Goal: Find specific page/section

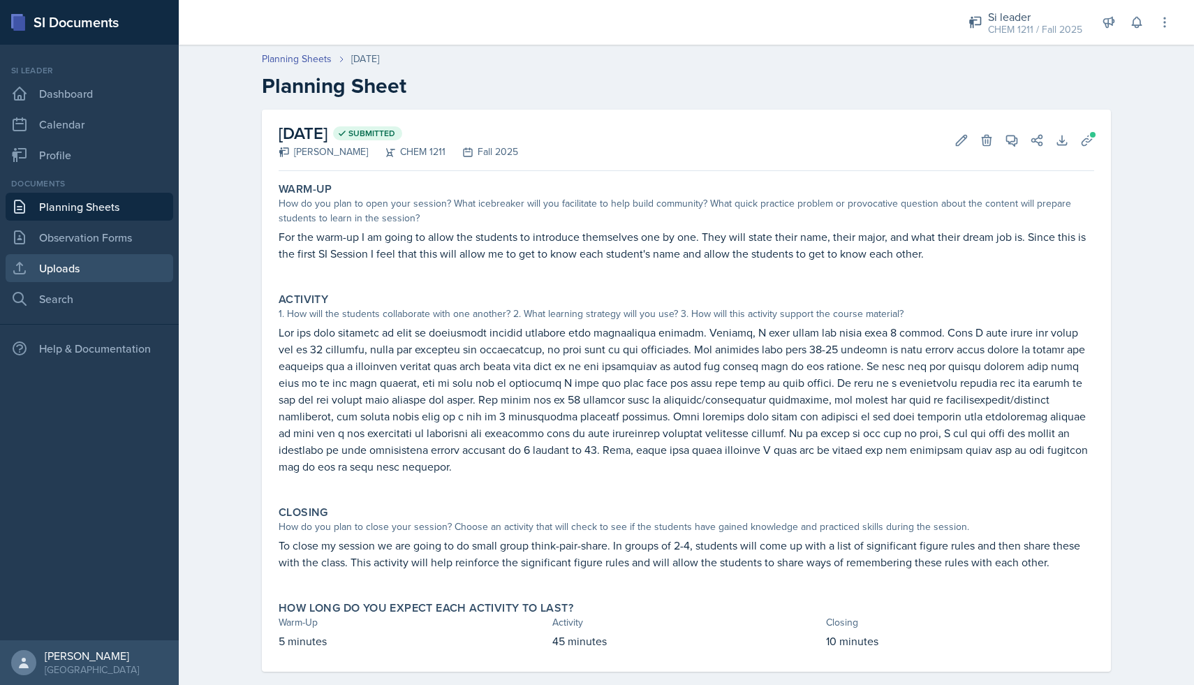
click at [82, 270] on link "Uploads" at bounding box center [90, 268] width 168 height 28
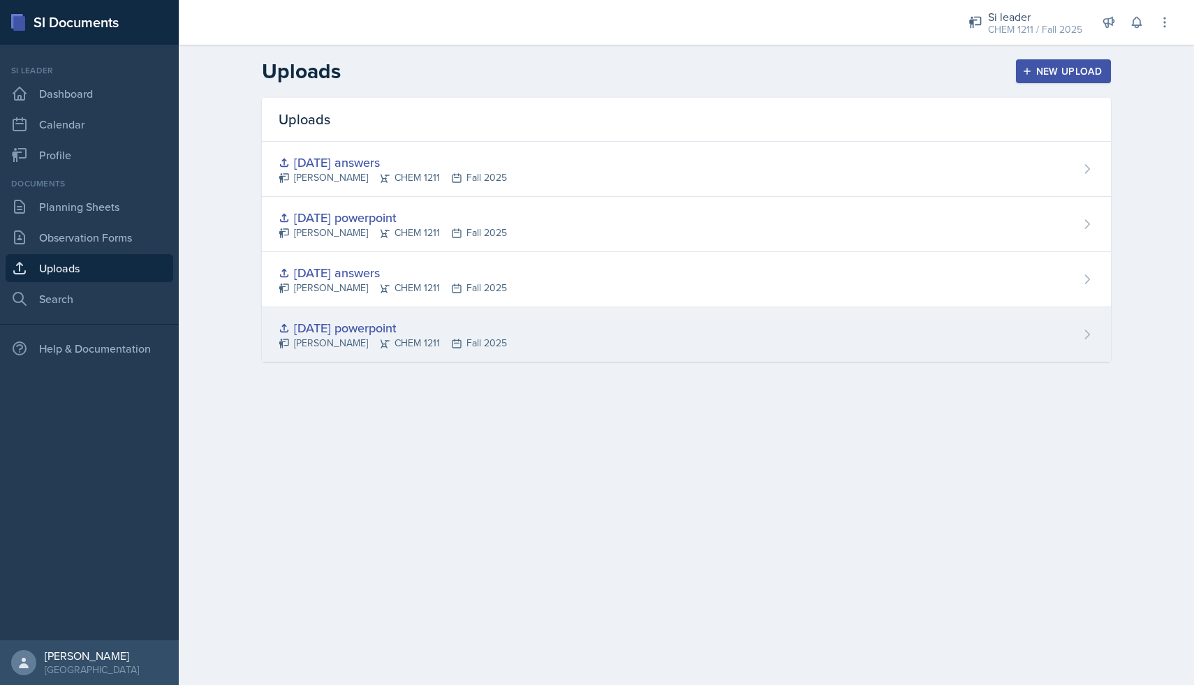
click at [398, 334] on div "[DATE] powerpoint" at bounding box center [393, 327] width 228 height 19
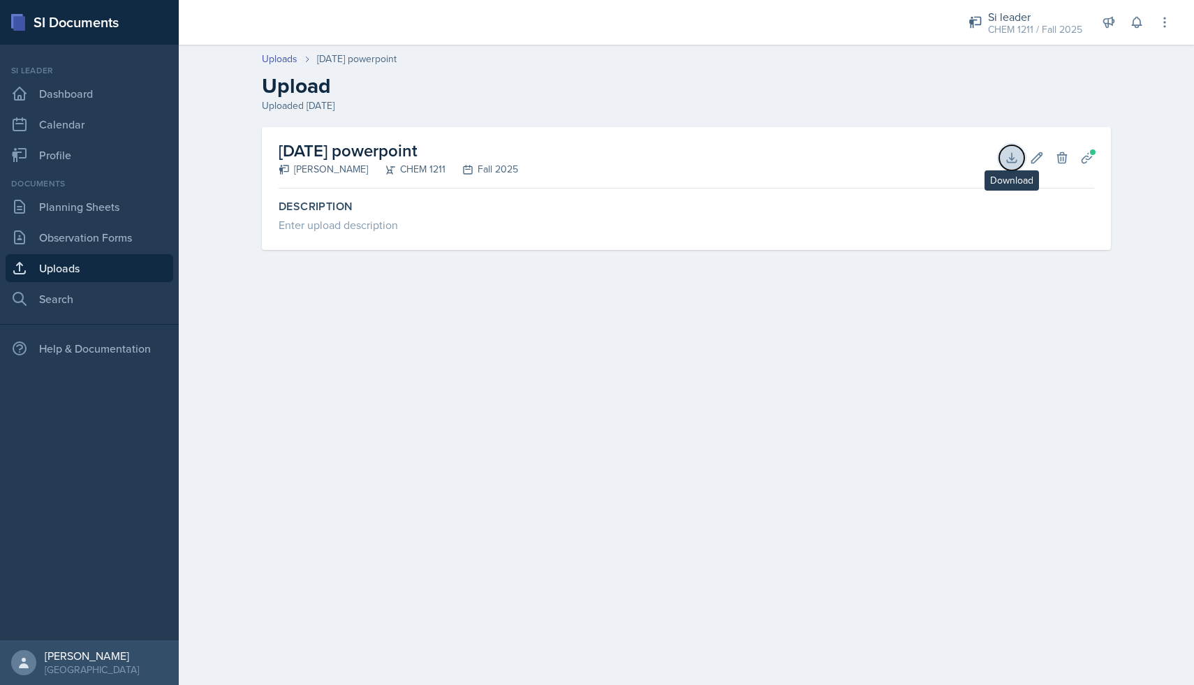
click at [1006, 156] on icon at bounding box center [1012, 158] width 14 height 14
click at [82, 206] on link "Planning Sheets" at bounding box center [90, 207] width 168 height 28
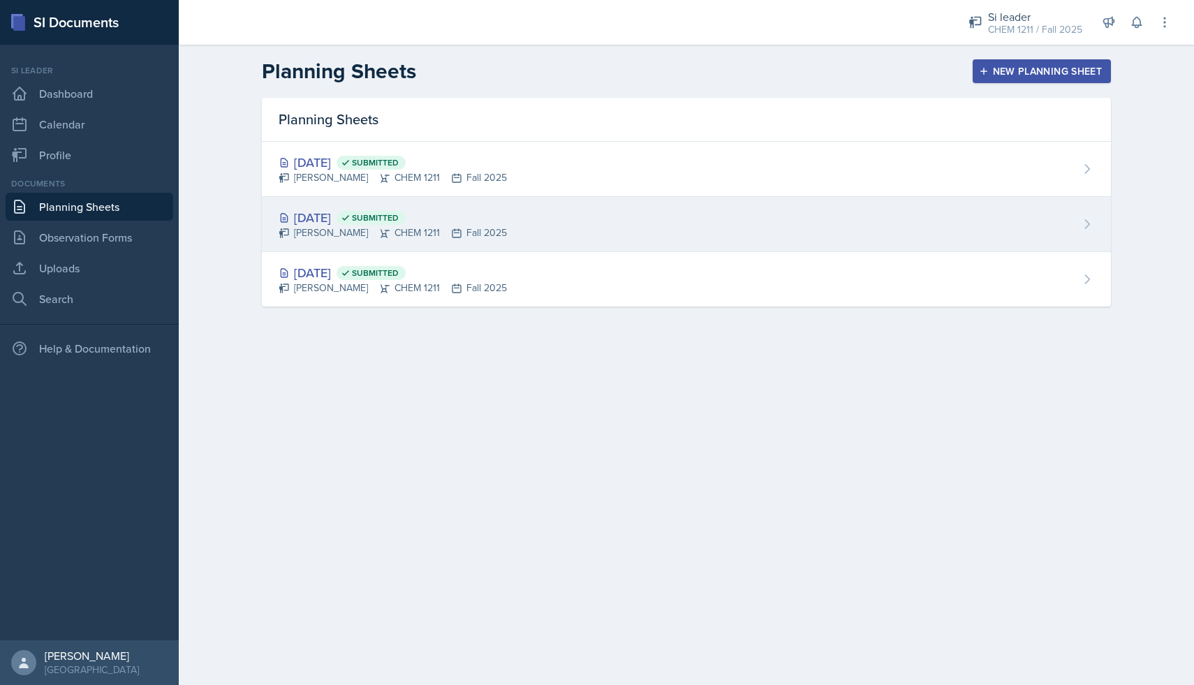
click at [320, 232] on div "Skylar Hamric CHEM 1211 Fall 2025" at bounding box center [393, 232] width 228 height 15
